Goal: Task Accomplishment & Management: Manage account settings

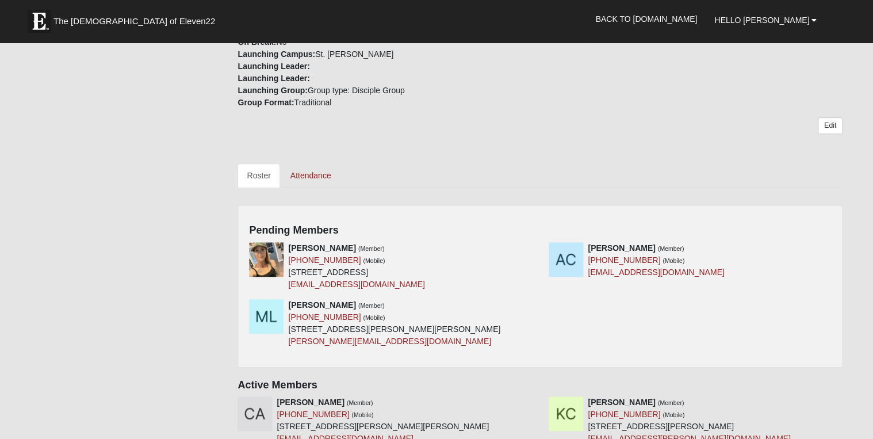
scroll to position [414, 0]
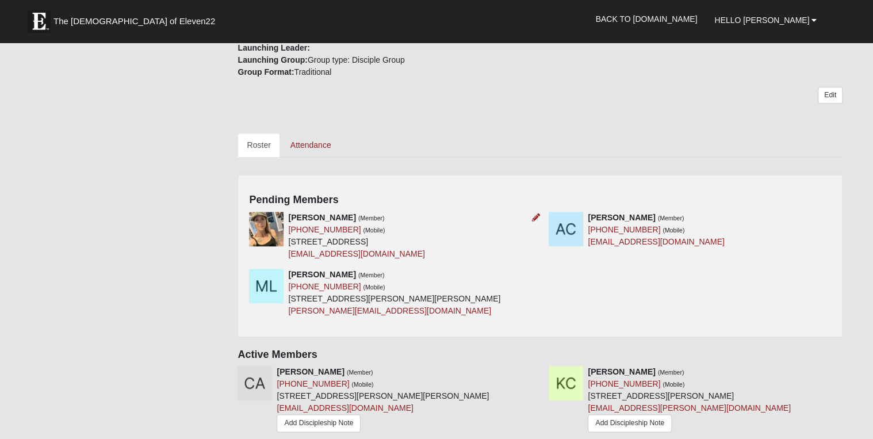
click at [531, 212] on div at bounding box center [533, 218] width 13 height 12
click at [534, 213] on icon at bounding box center [536, 217] width 8 height 8
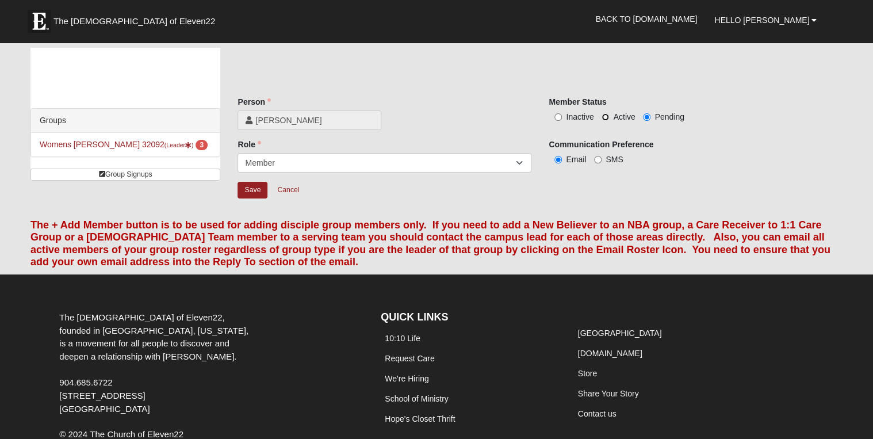
click at [604, 116] on input "Active" at bounding box center [605, 116] width 7 height 7
radio input "true"
click at [258, 190] on input "Save" at bounding box center [253, 190] width 30 height 17
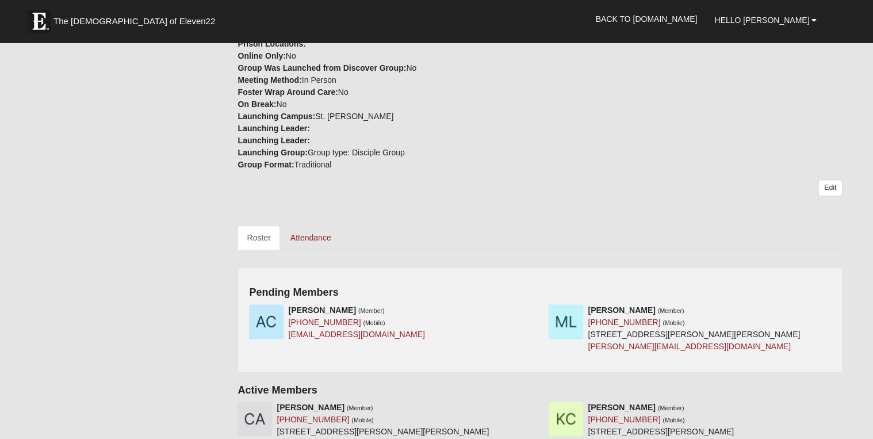
scroll to position [460, 0]
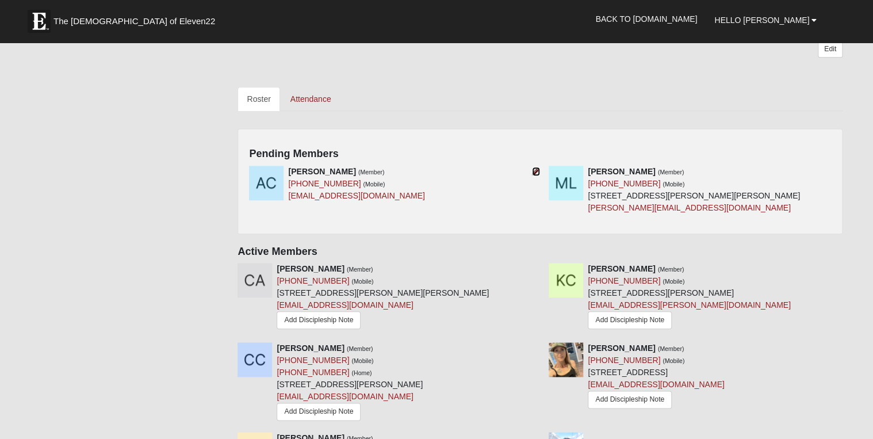
click at [534, 167] on icon at bounding box center [536, 171] width 8 height 8
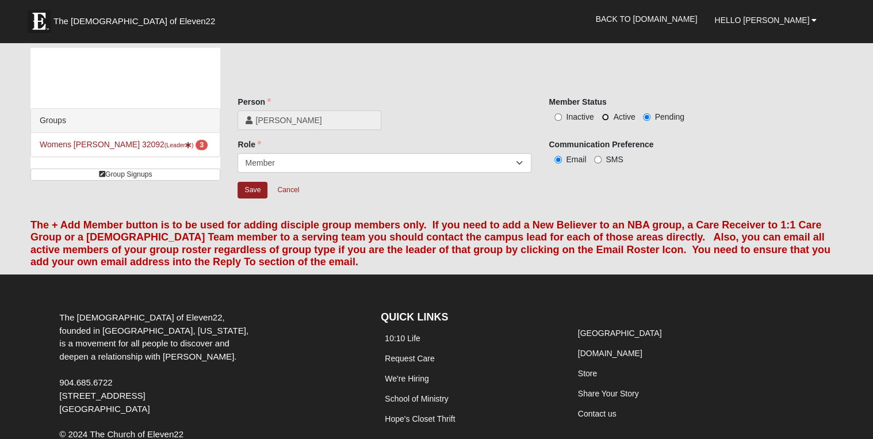
click at [604, 115] on input "Active" at bounding box center [605, 116] width 7 height 7
radio input "true"
click at [255, 187] on input "Save" at bounding box center [253, 190] width 30 height 17
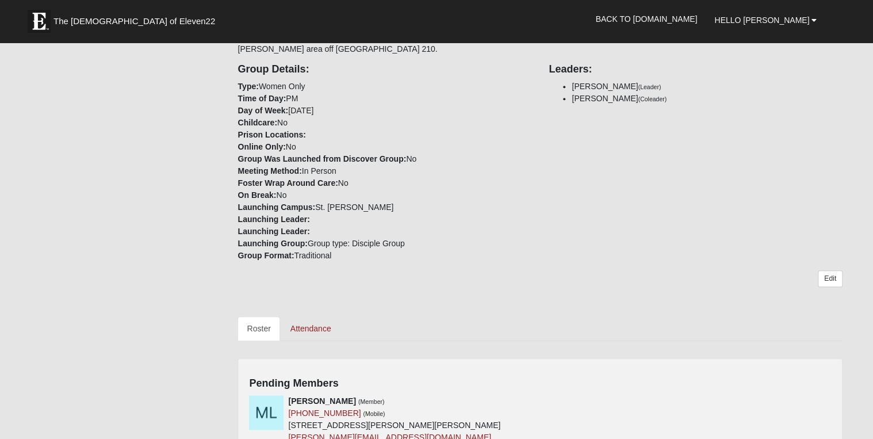
scroll to position [414, 0]
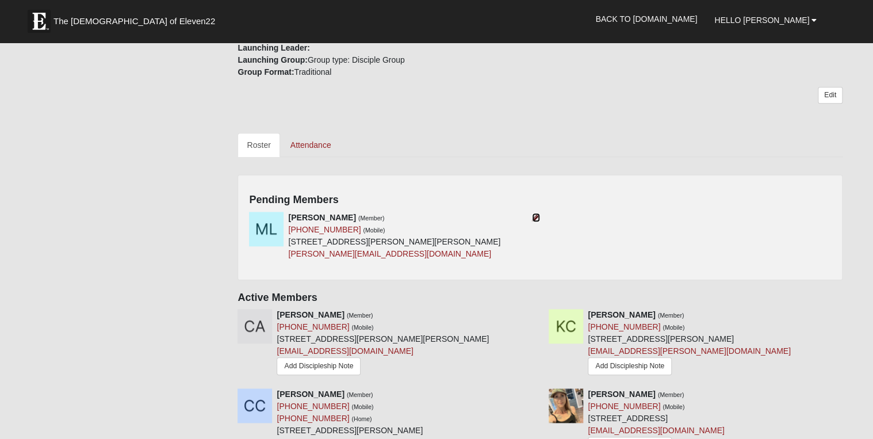
click at [535, 213] on icon at bounding box center [536, 217] width 8 height 8
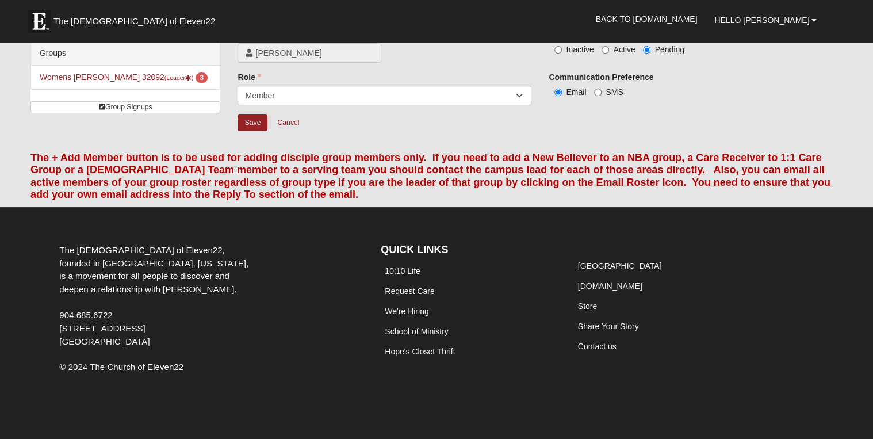
scroll to position [67, 0]
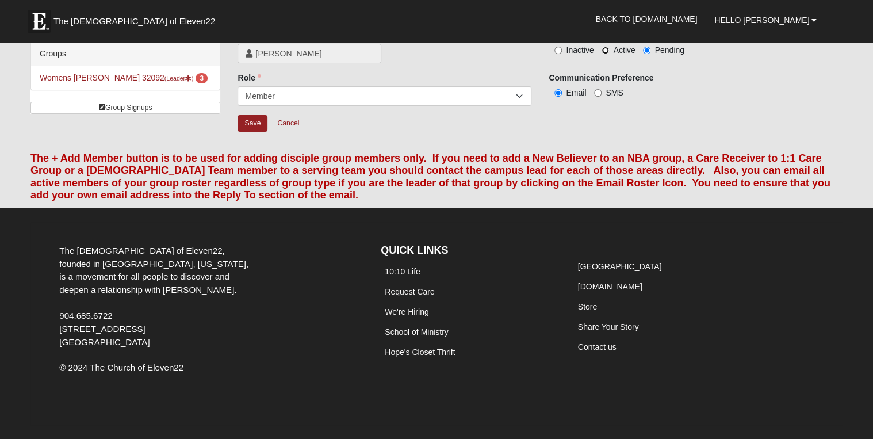
click at [604, 48] on input "Active" at bounding box center [605, 50] width 7 height 7
radio input "true"
click at [248, 118] on input "Save" at bounding box center [253, 123] width 30 height 17
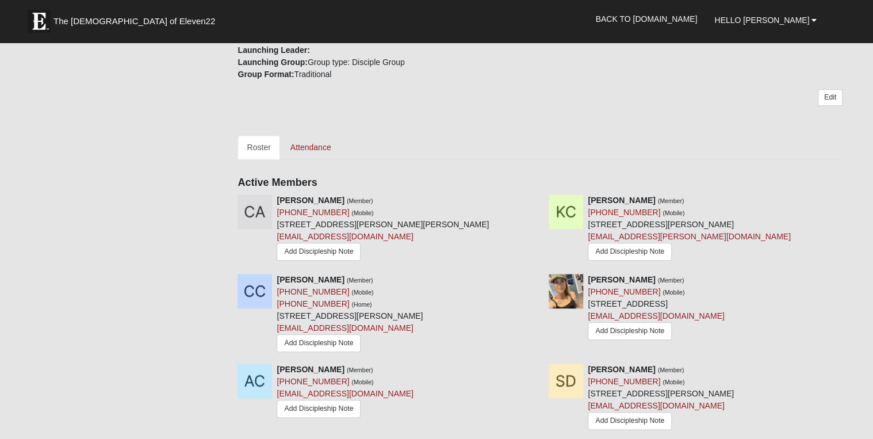
scroll to position [228, 0]
